Goal: Find contact information: Find contact information

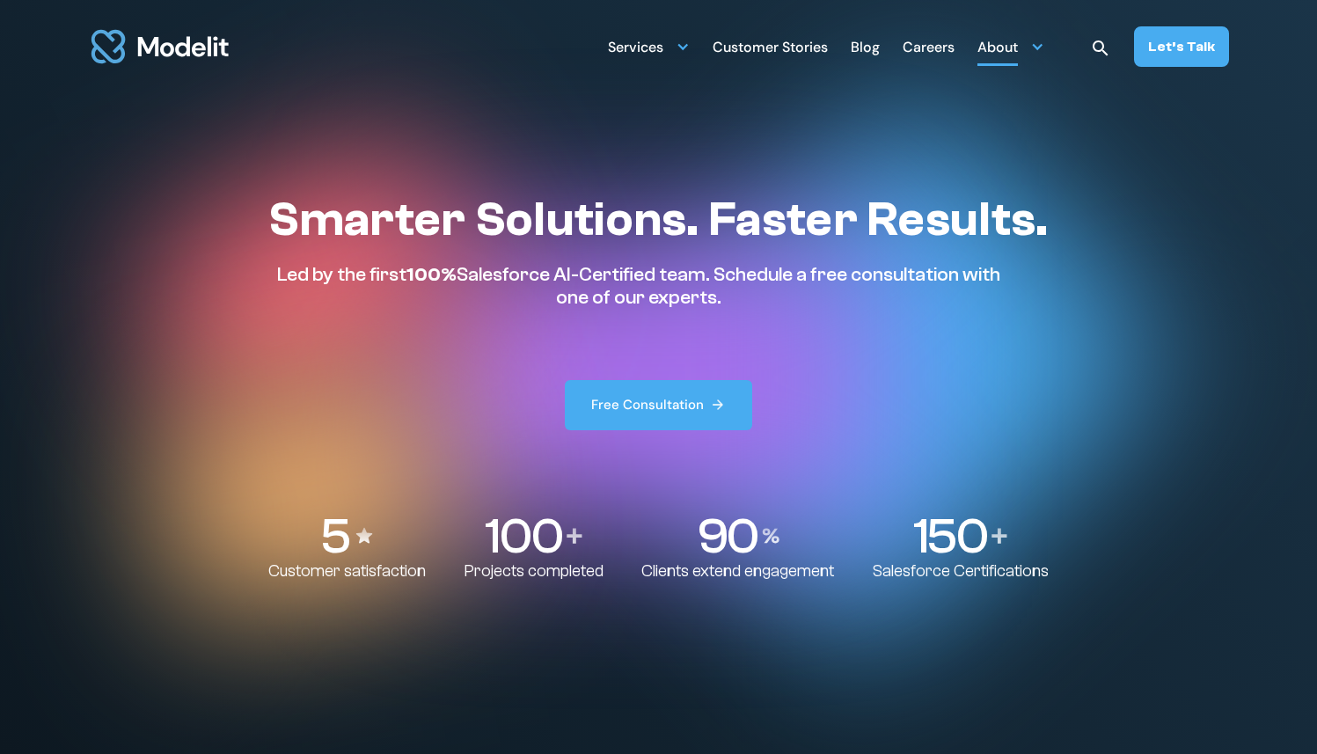
click at [1004, 43] on div "About" at bounding box center [998, 49] width 40 height 34
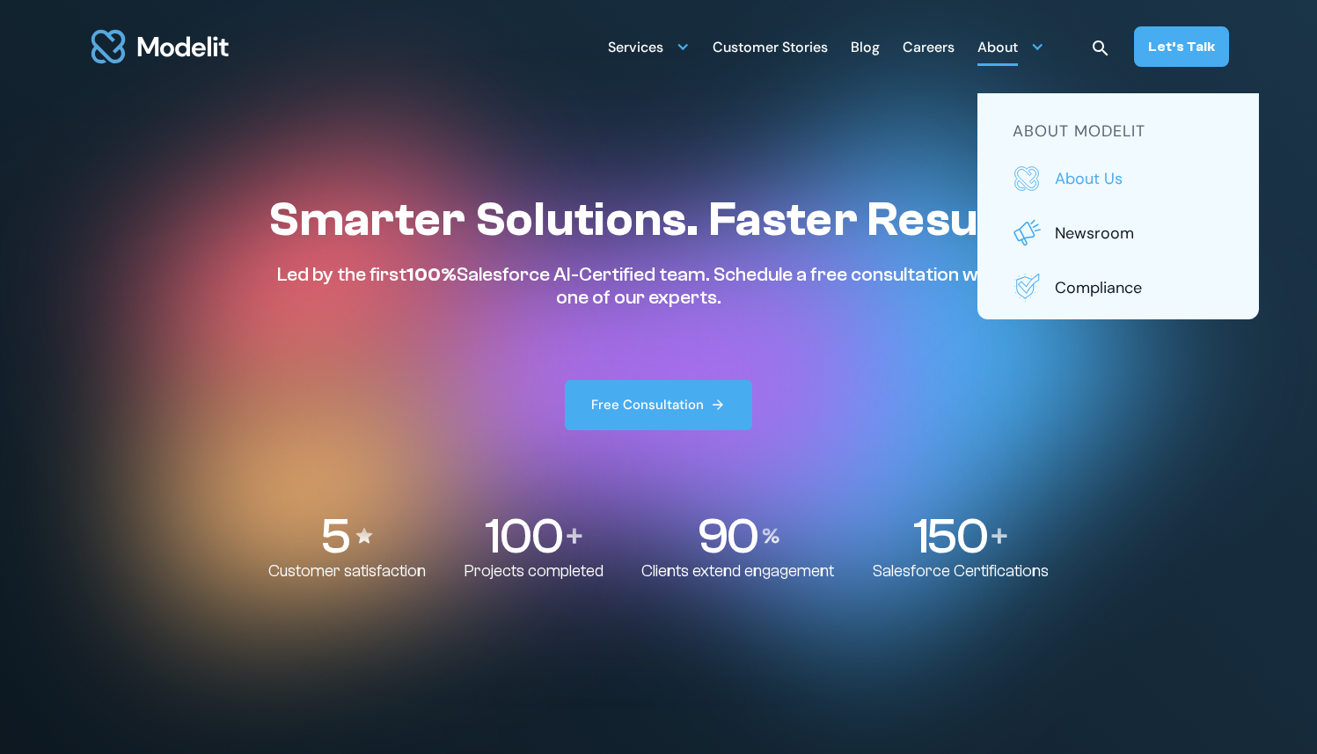
click at [1075, 181] on p "About us" at bounding box center [1139, 178] width 169 height 23
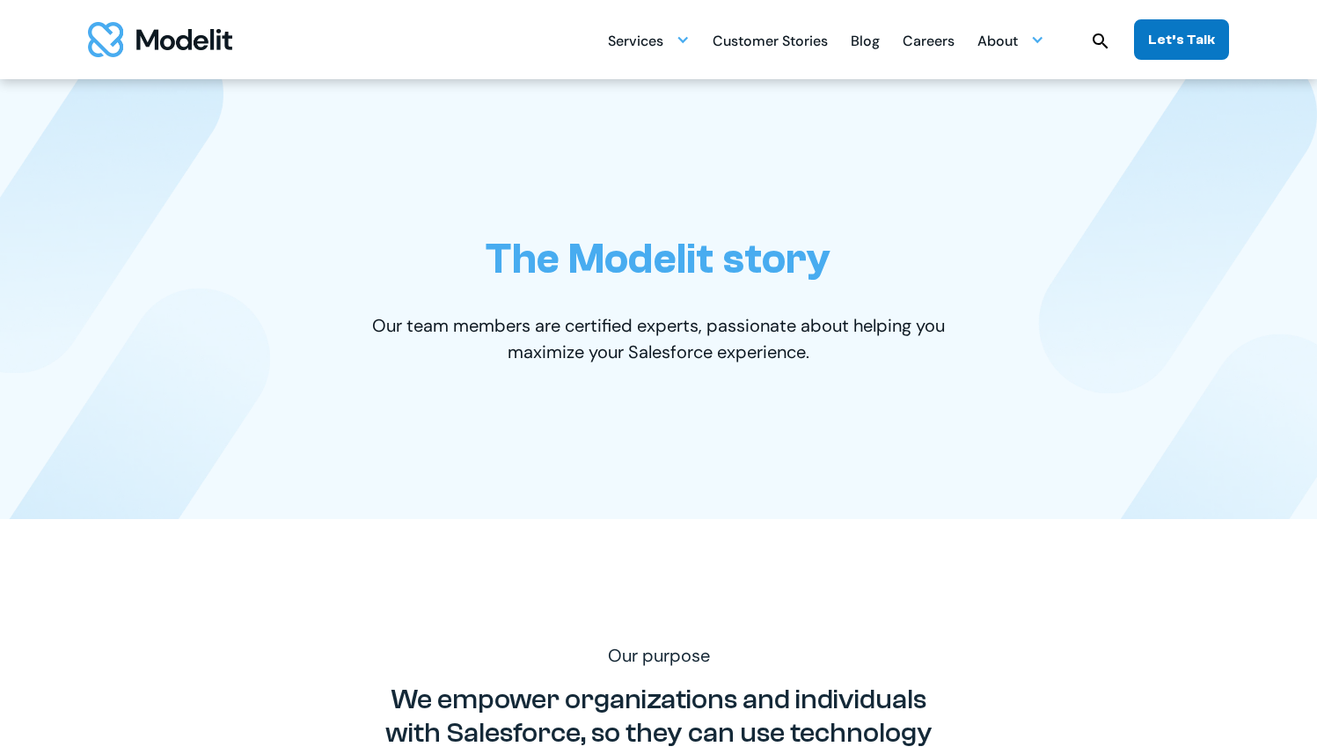
click at [1167, 39] on div "Let’s Talk" at bounding box center [1181, 39] width 67 height 19
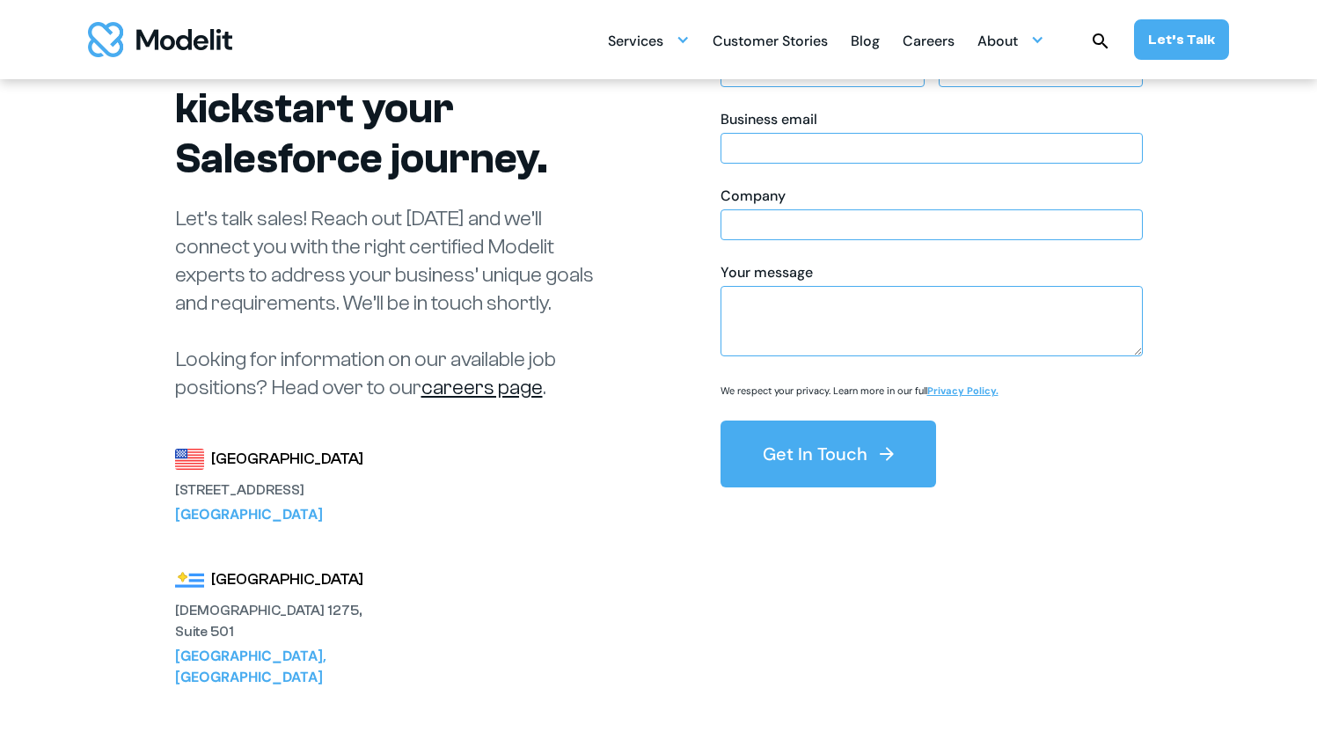
scroll to position [140, 0]
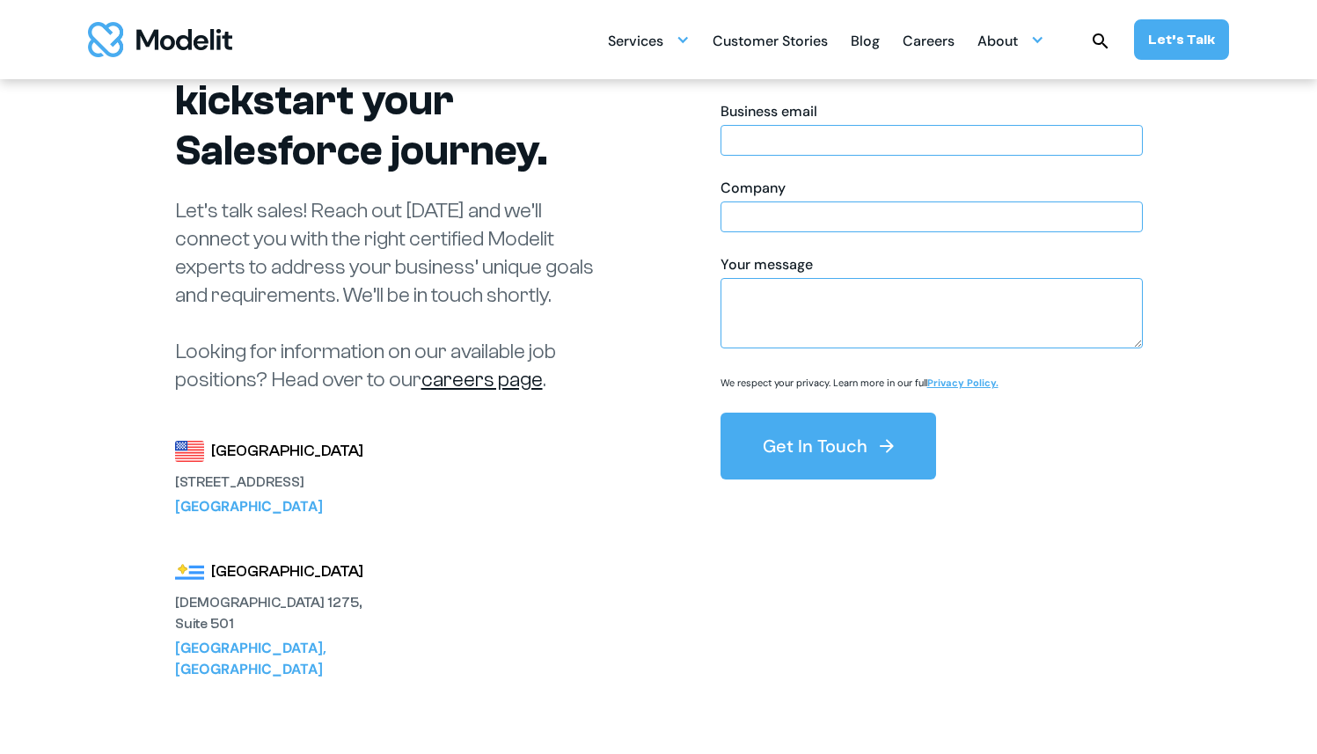
drag, startPoint x: 345, startPoint y: 506, endPoint x: 175, endPoint y: 484, distance: 171.3
click at [175, 484] on div "[GEOGRAPHIC_DATA][STREET_ADDRESS]" at bounding box center [272, 478] width 194 height 78
copy div "[STREET_ADDRESS]"
